Goal: Task Accomplishment & Management: Manage account settings

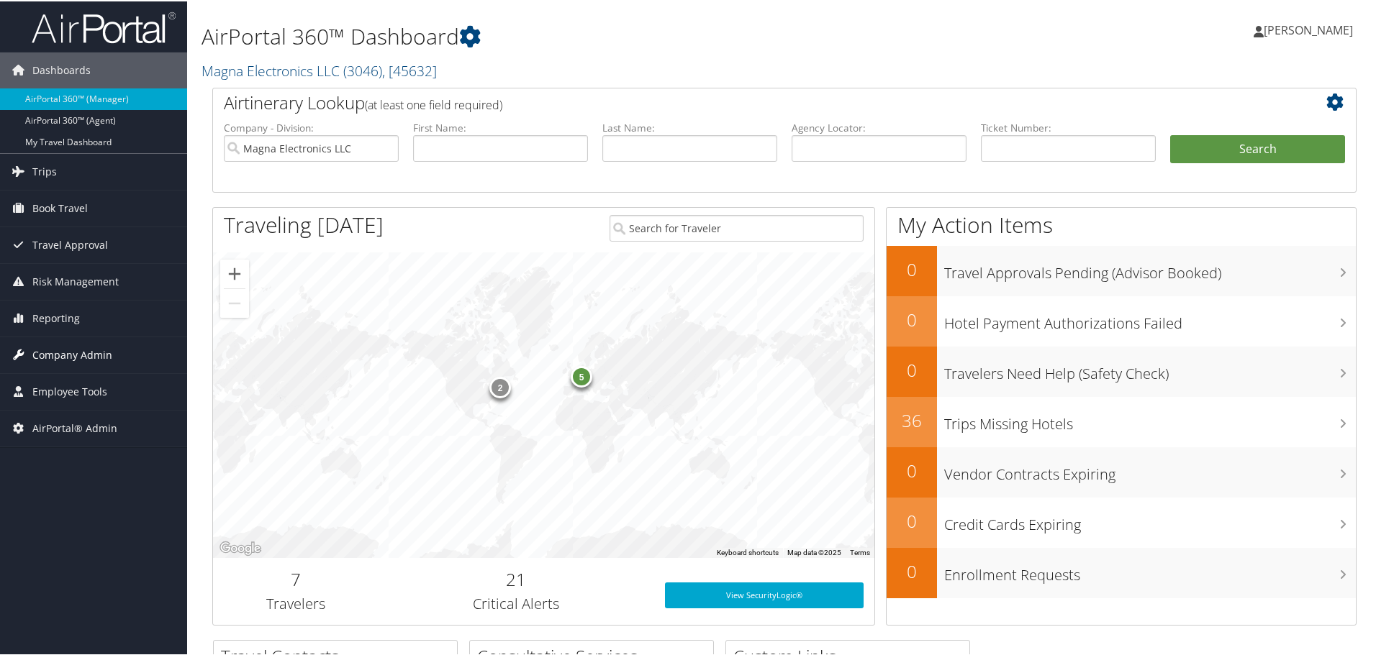
click at [80, 347] on span "Company Admin" at bounding box center [72, 354] width 80 height 36
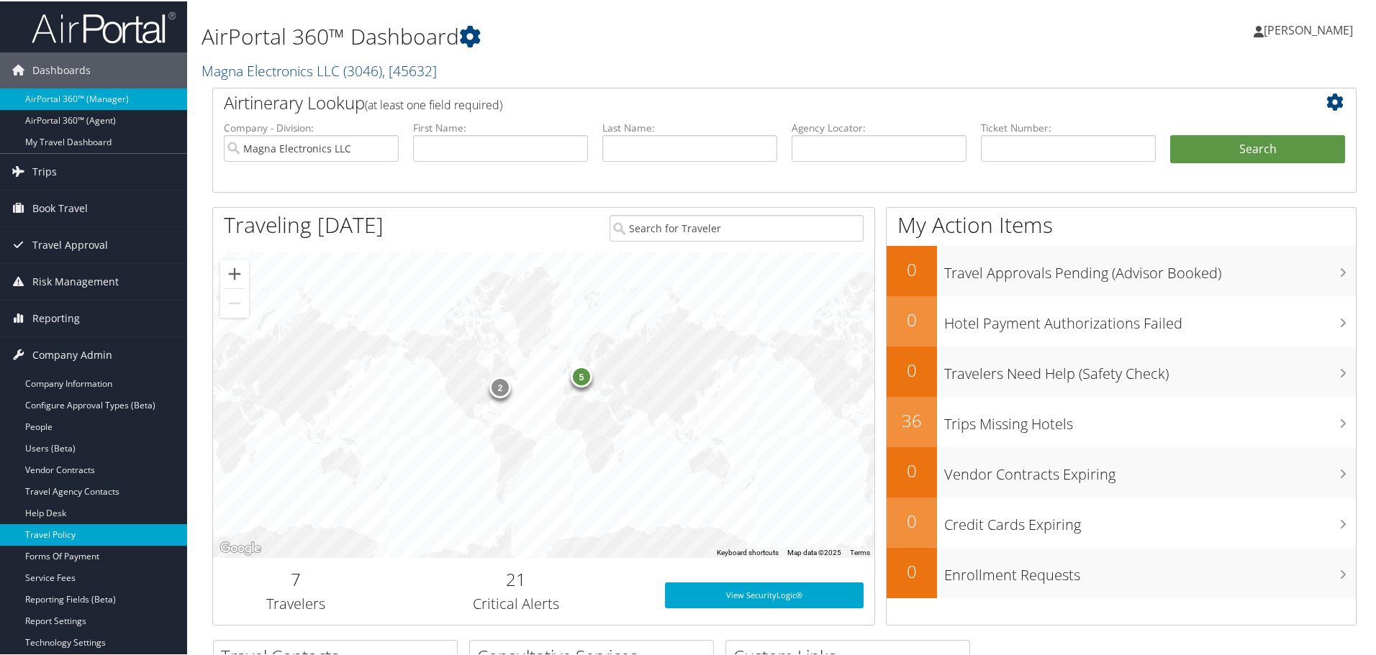
click at [62, 530] on link "Travel Policy" at bounding box center [93, 534] width 187 height 22
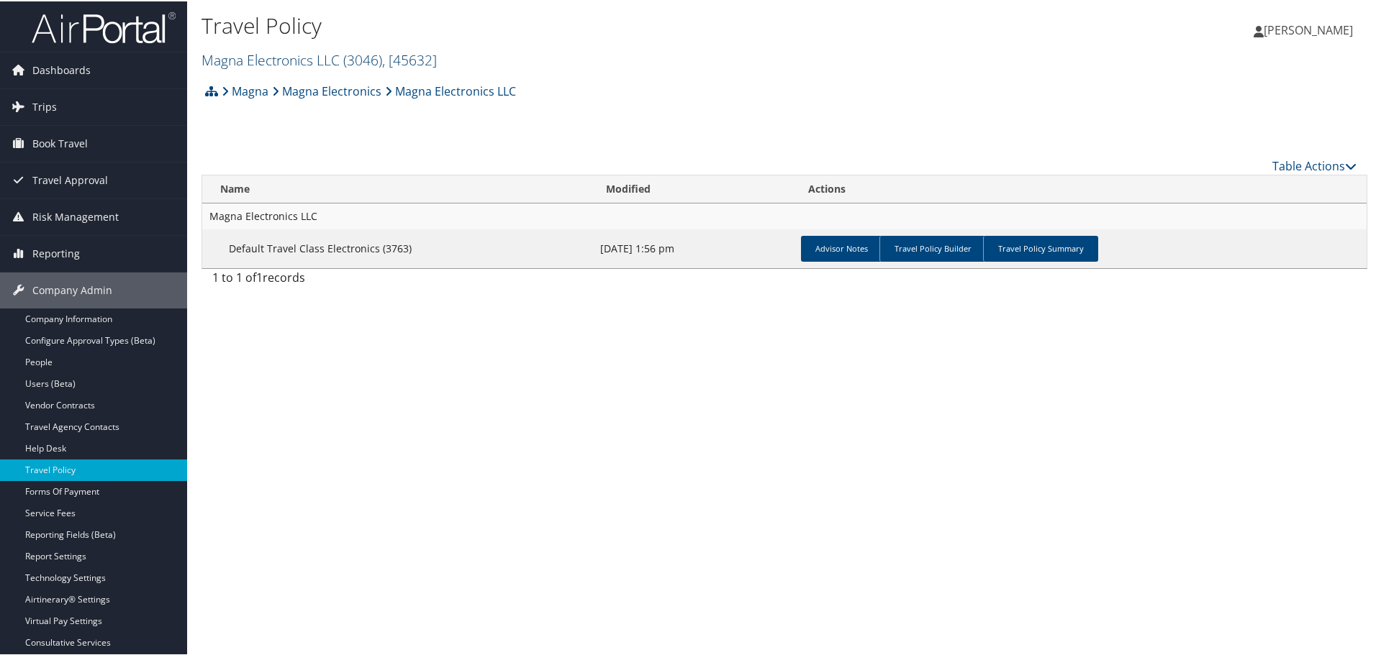
click at [298, 57] on link "Magna Electronics LLC ( 3046 ) , [ 45632 ]" at bounding box center [318, 58] width 235 height 19
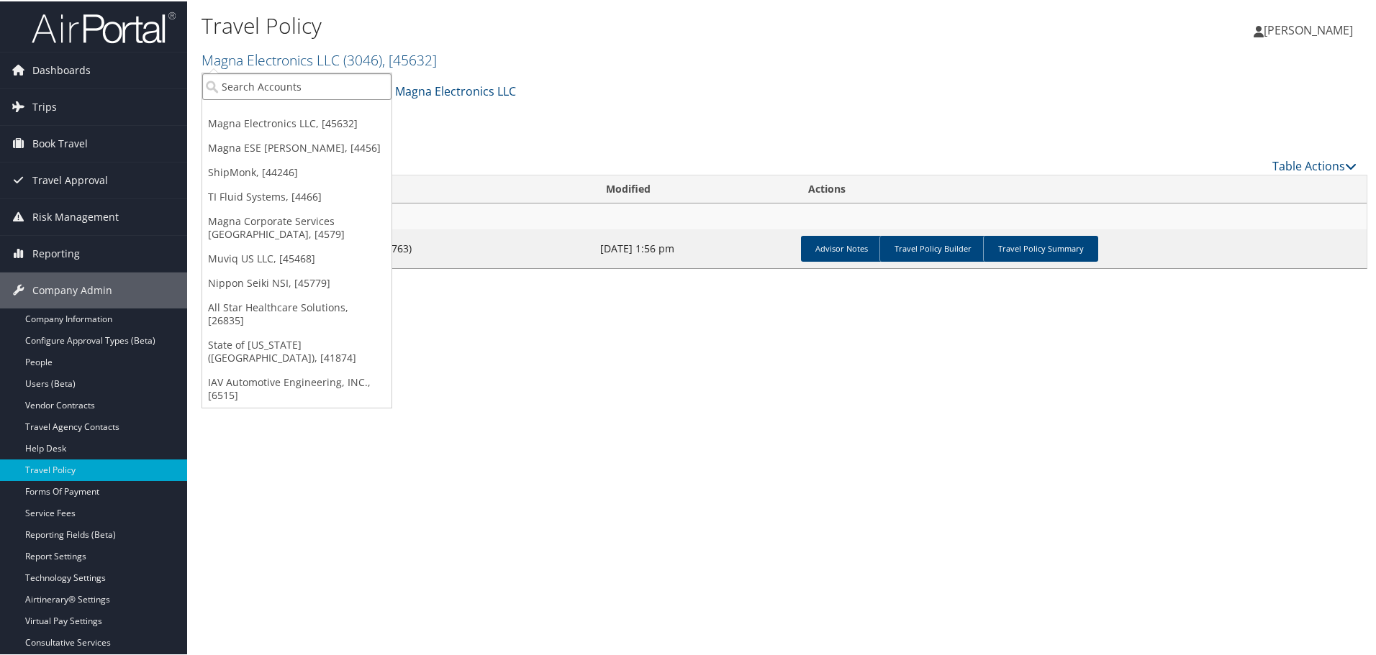
click at [276, 79] on input "search" at bounding box center [296, 85] width 189 height 27
type input "1125"
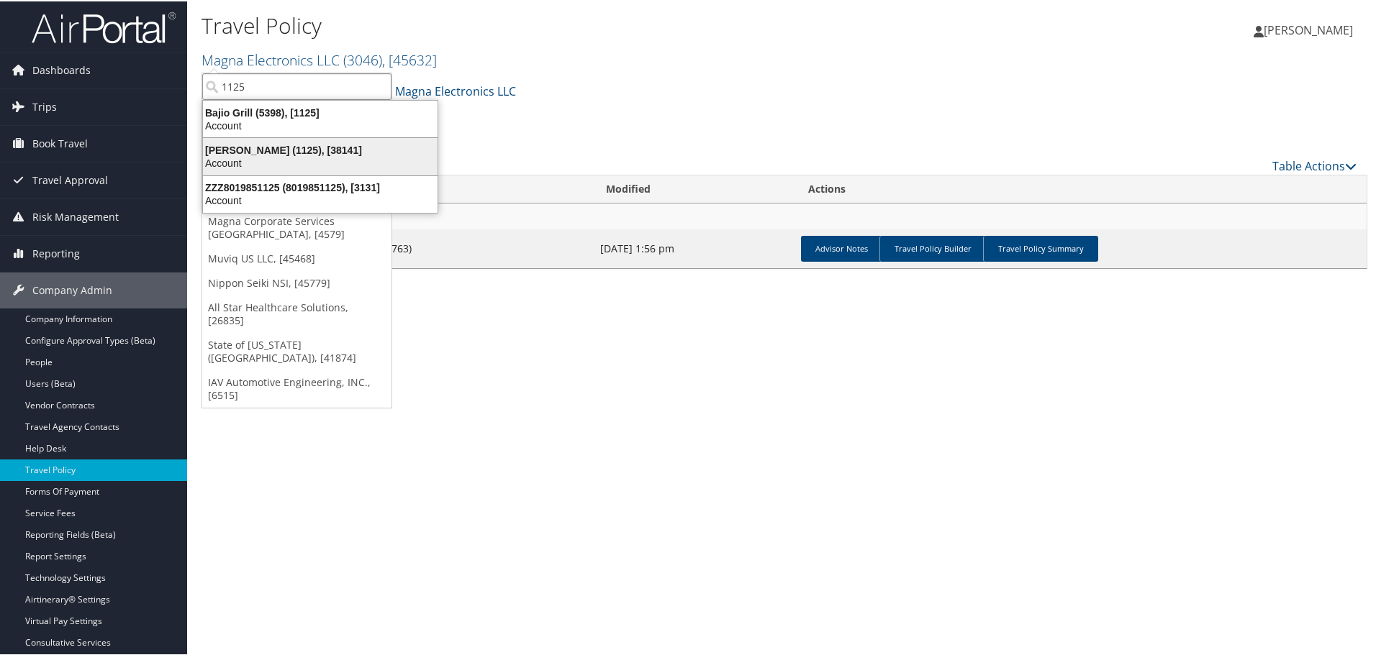
click at [273, 147] on div "Marquardt (1125), [38141]" at bounding box center [320, 148] width 252 height 13
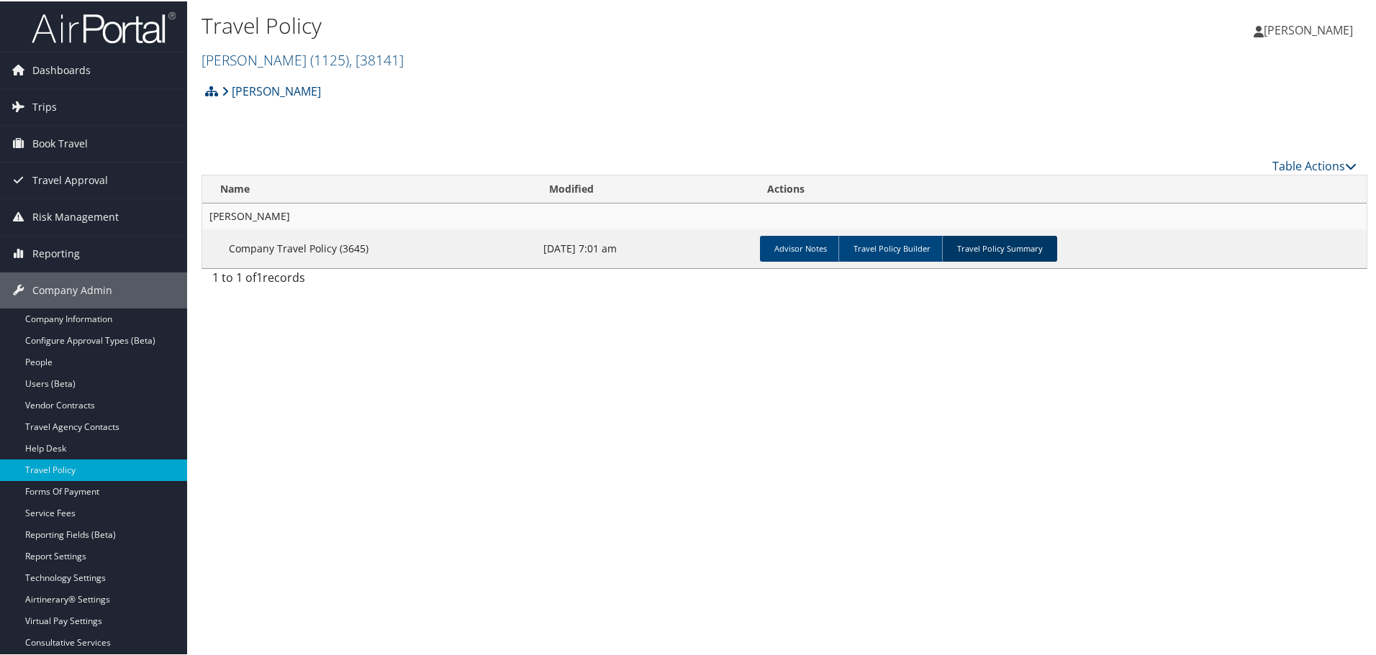
click at [973, 250] on link "Travel Policy Summary" at bounding box center [999, 248] width 115 height 26
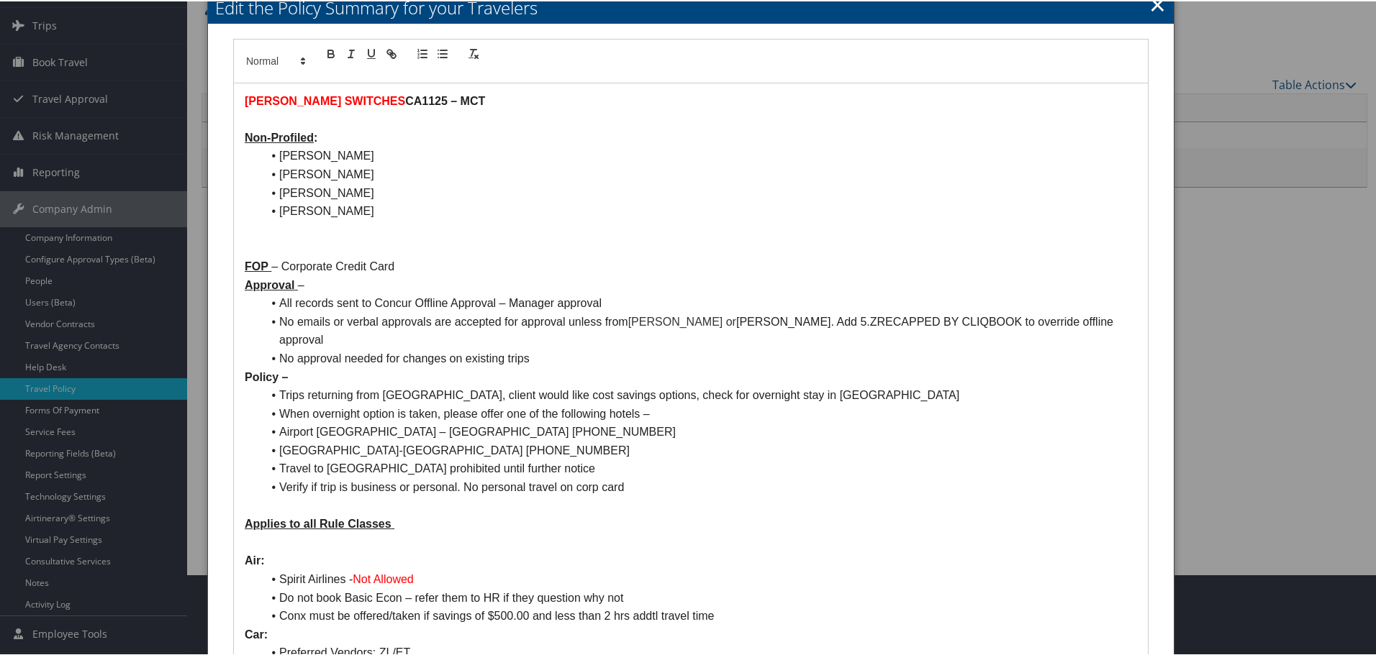
scroll to position [72, 0]
